Goal: Navigation & Orientation: Find specific page/section

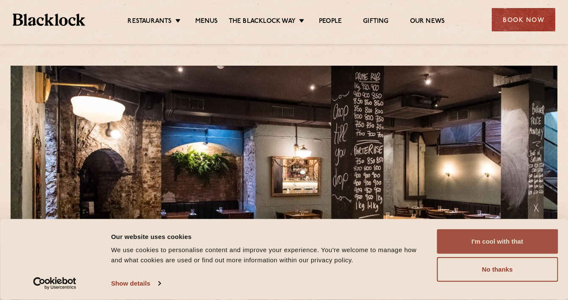
click at [464, 243] on button "I'm cool with that" at bounding box center [497, 241] width 121 height 25
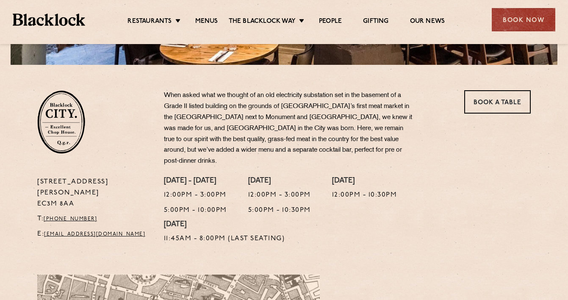
scroll to position [242, 0]
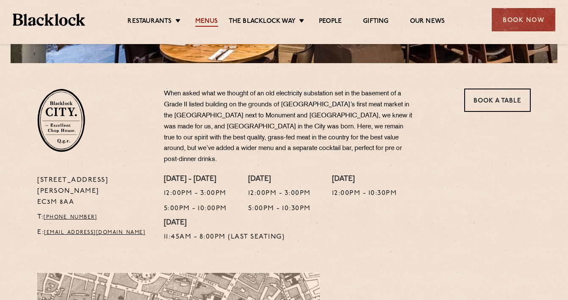
click at [201, 19] on link "Menus" at bounding box center [206, 21] width 23 height 9
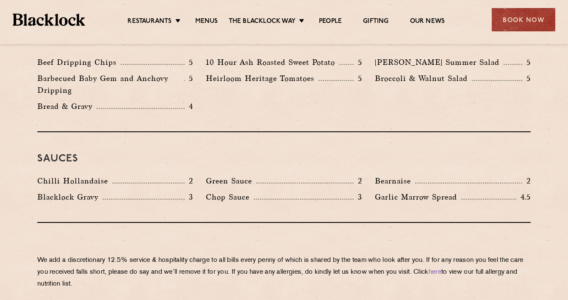
scroll to position [1332, 0]
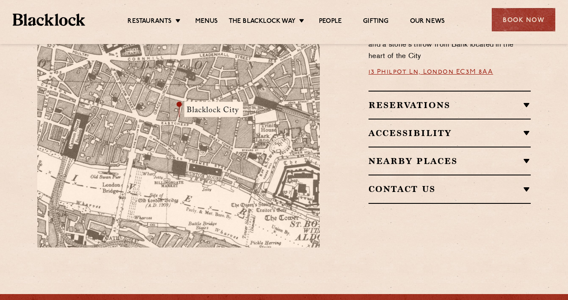
scroll to position [567, 0]
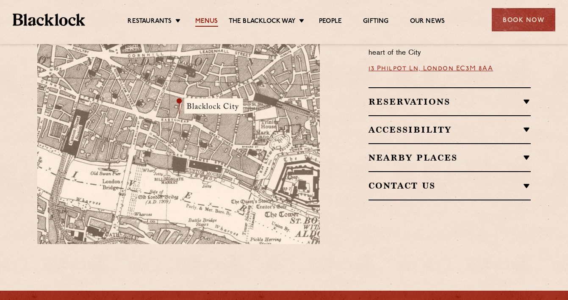
click at [207, 25] on link "Menus" at bounding box center [206, 21] width 23 height 9
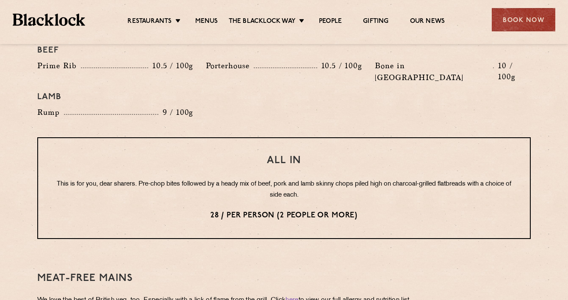
scroll to position [993, 0]
